Goal: Task Accomplishment & Management: Use online tool/utility

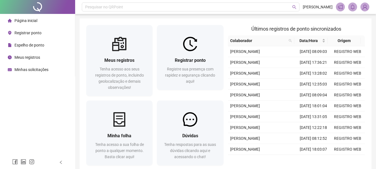
click at [186, 51] on img at bounding box center [190, 44] width 14 height 14
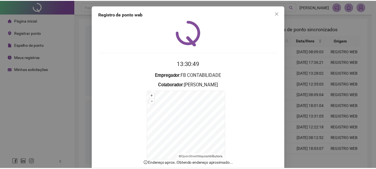
scroll to position [34, 0]
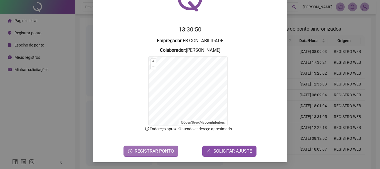
click at [167, 149] on span "REGISTRAR PONTO" at bounding box center [154, 151] width 39 height 7
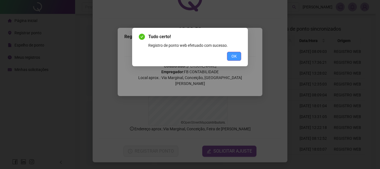
click at [237, 57] on button "OK" at bounding box center [234, 56] width 14 height 9
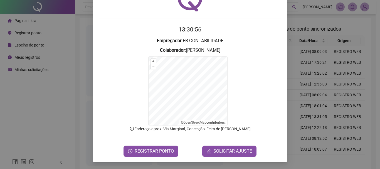
click at [47, 105] on div "Registro de ponto web 13:30:56 Empregador : FB CONTABILIDADE Colaborador : [PER…" at bounding box center [190, 84] width 380 height 169
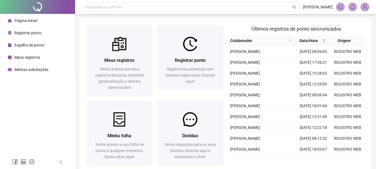
click at [40, 77] on div "Página inicial Registrar ponto Espelho de ponto Meus registros Minhas solicitaç…" at bounding box center [37, 77] width 75 height 155
click at [41, 71] on span "Minhas solicitações" at bounding box center [31, 69] width 34 height 4
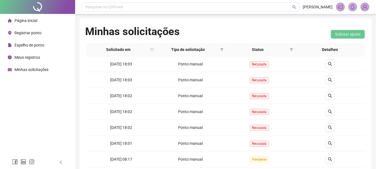
click at [33, 21] on span "Página inicial" at bounding box center [25, 20] width 23 height 4
